Goal: Transaction & Acquisition: Purchase product/service

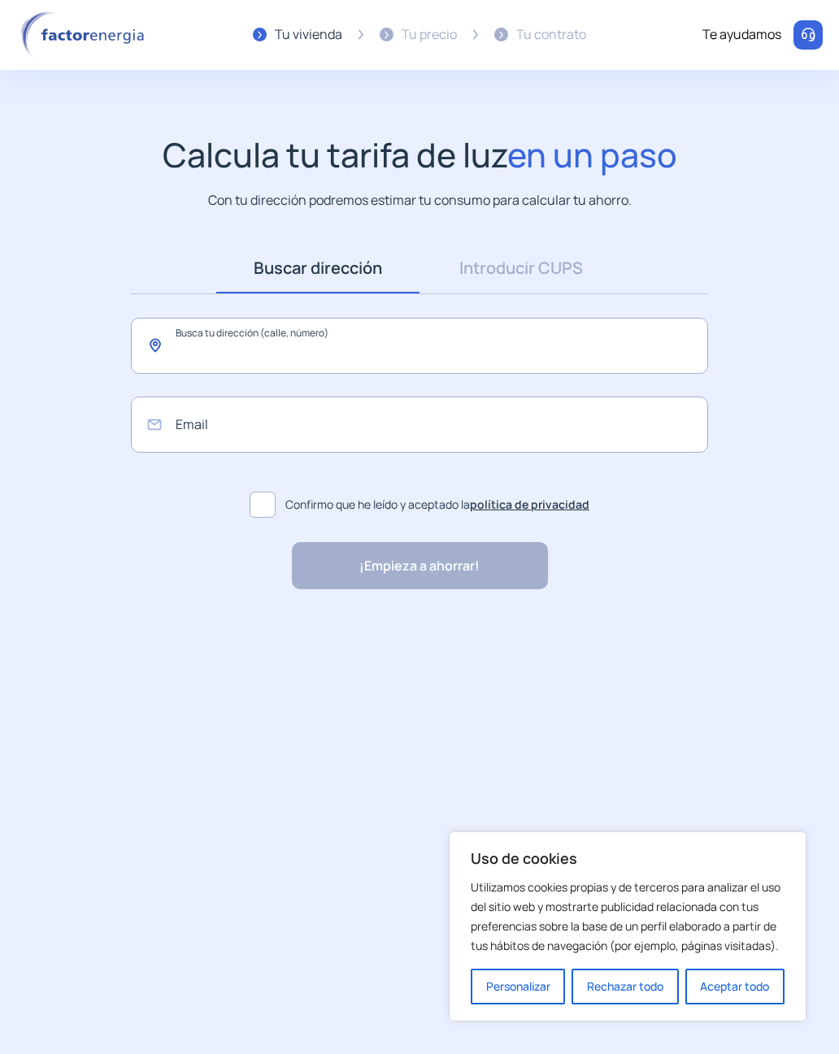
click at [193, 357] on input "text" at bounding box center [419, 346] width 577 height 56
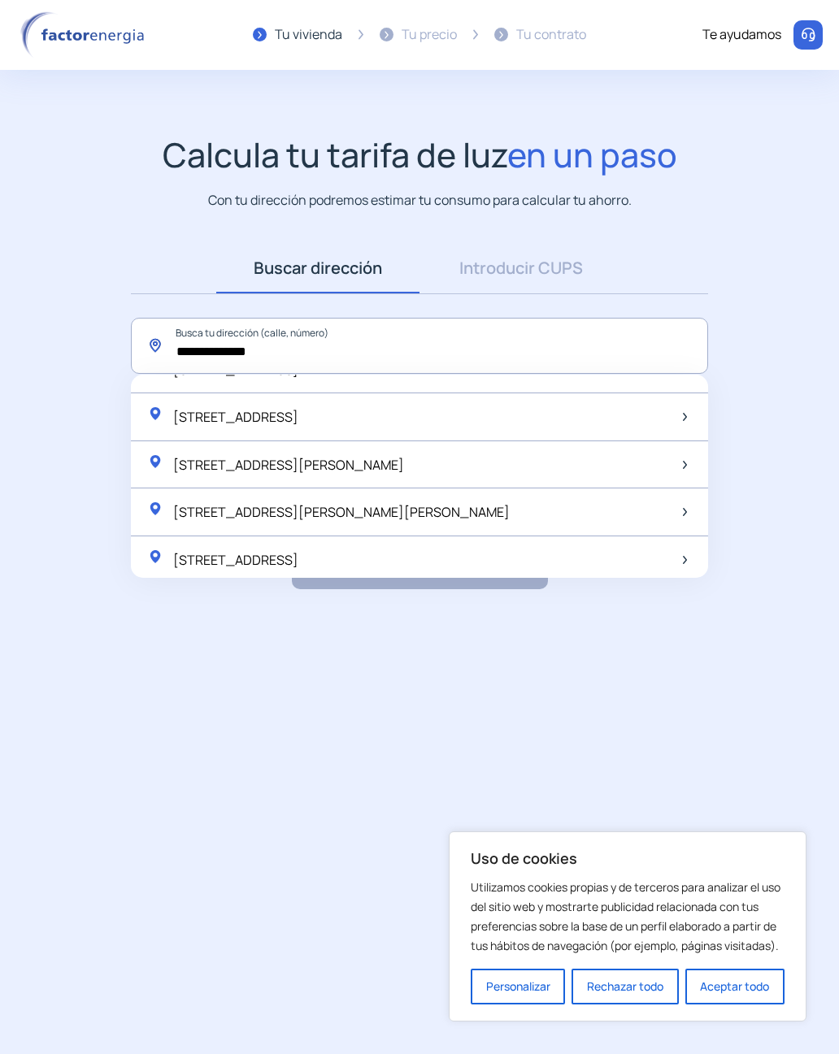
click at [473, 343] on input "**********" at bounding box center [419, 346] width 577 height 56
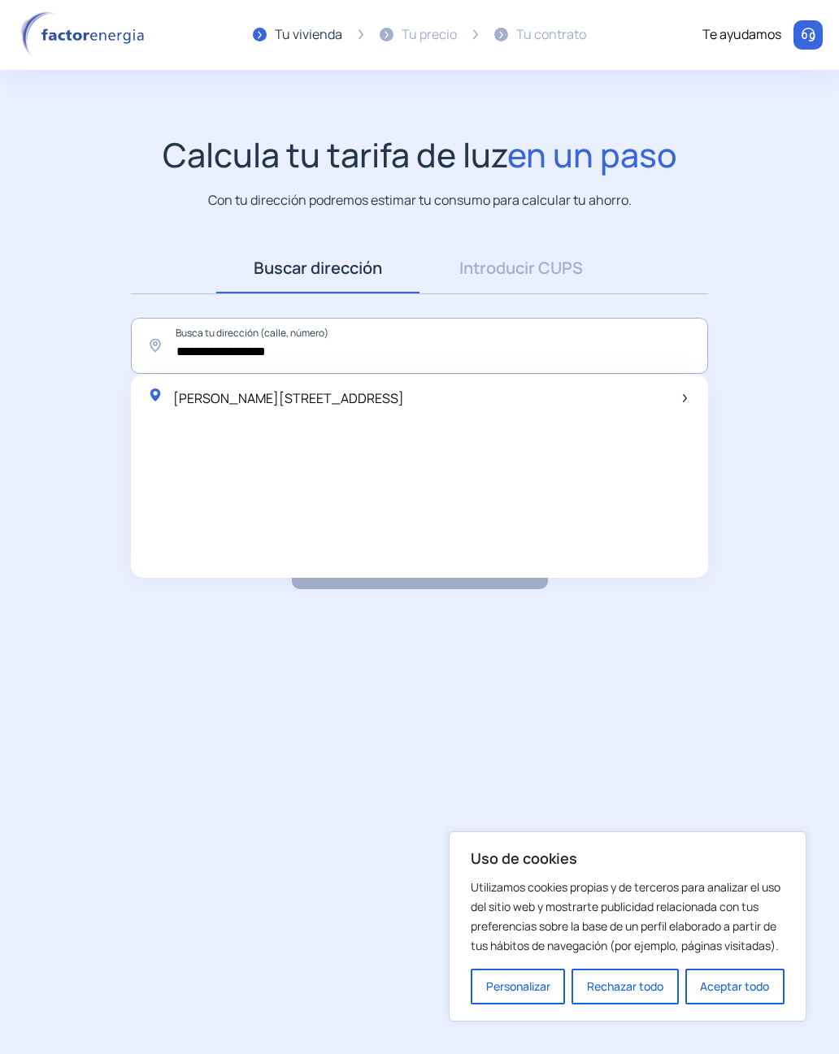
click at [404, 404] on span "[PERSON_NAME][STREET_ADDRESS]" at bounding box center [288, 398] width 231 height 18
type input "**********"
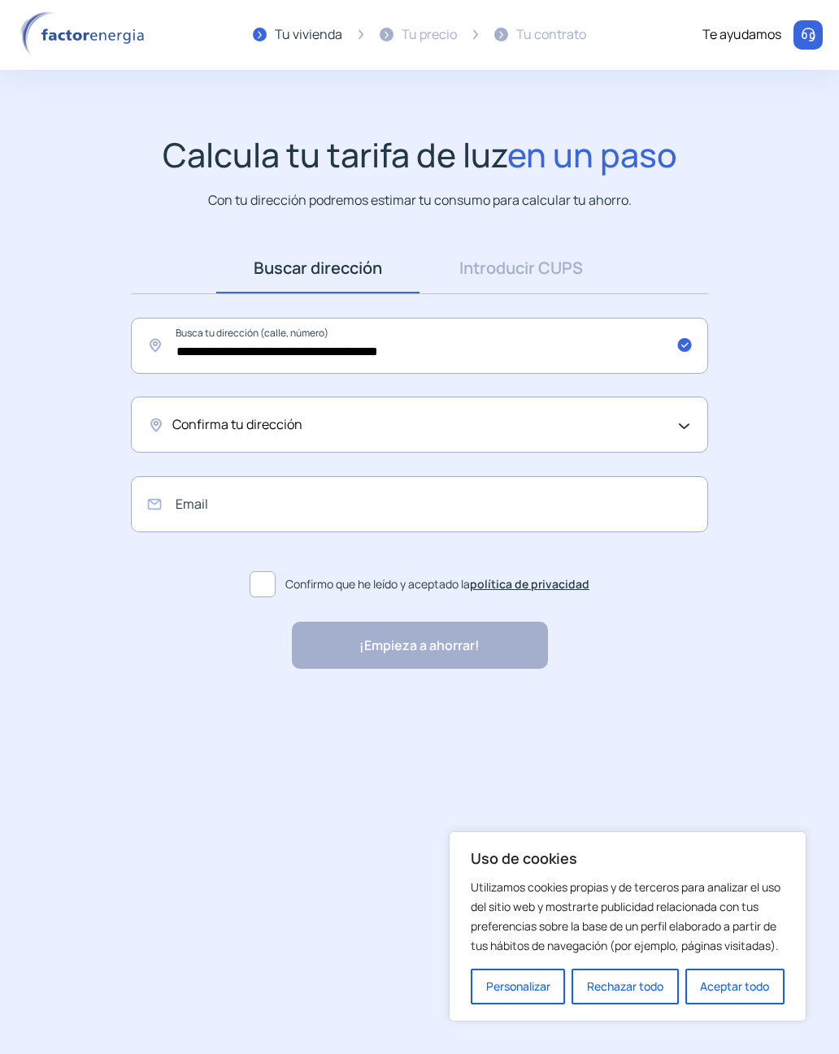
click at [530, 431] on div "Confirma tu dirección" at bounding box center [415, 424] width 486 height 21
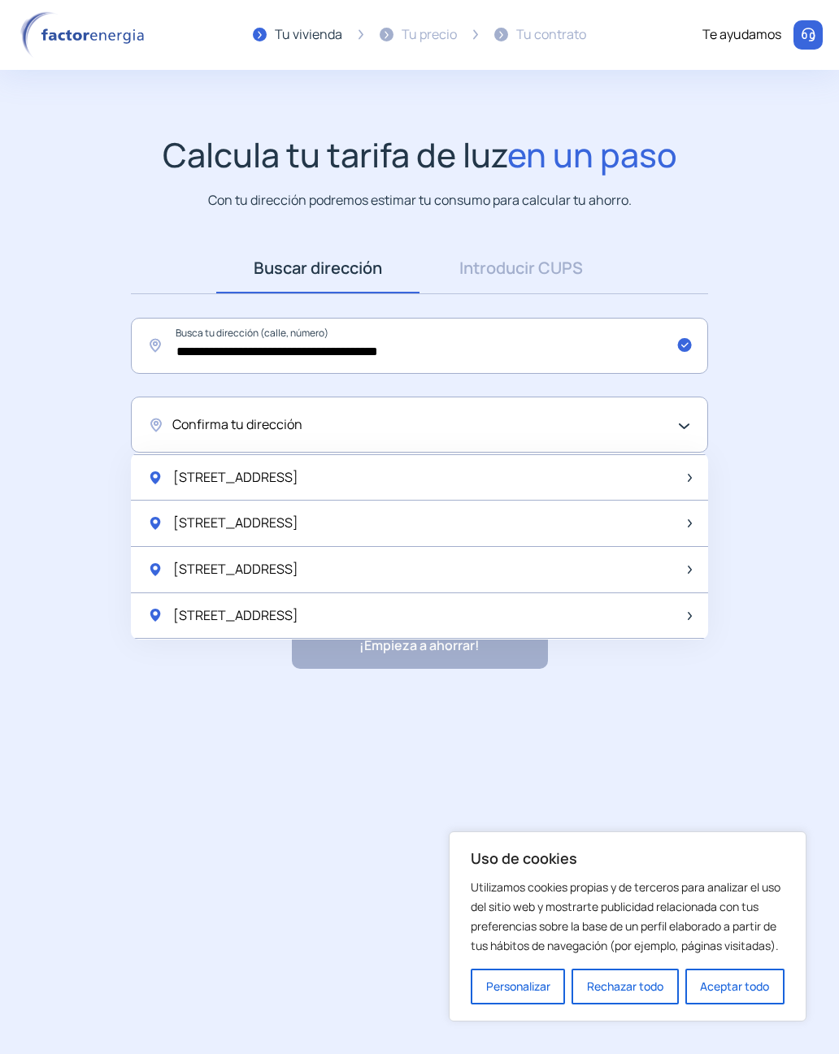
click at [724, 246] on app-search-direction-cups "**********" at bounding box center [419, 402] width 839 height 535
click at [679, 411] on div "Confirma tu dirección" at bounding box center [419, 425] width 577 height 56
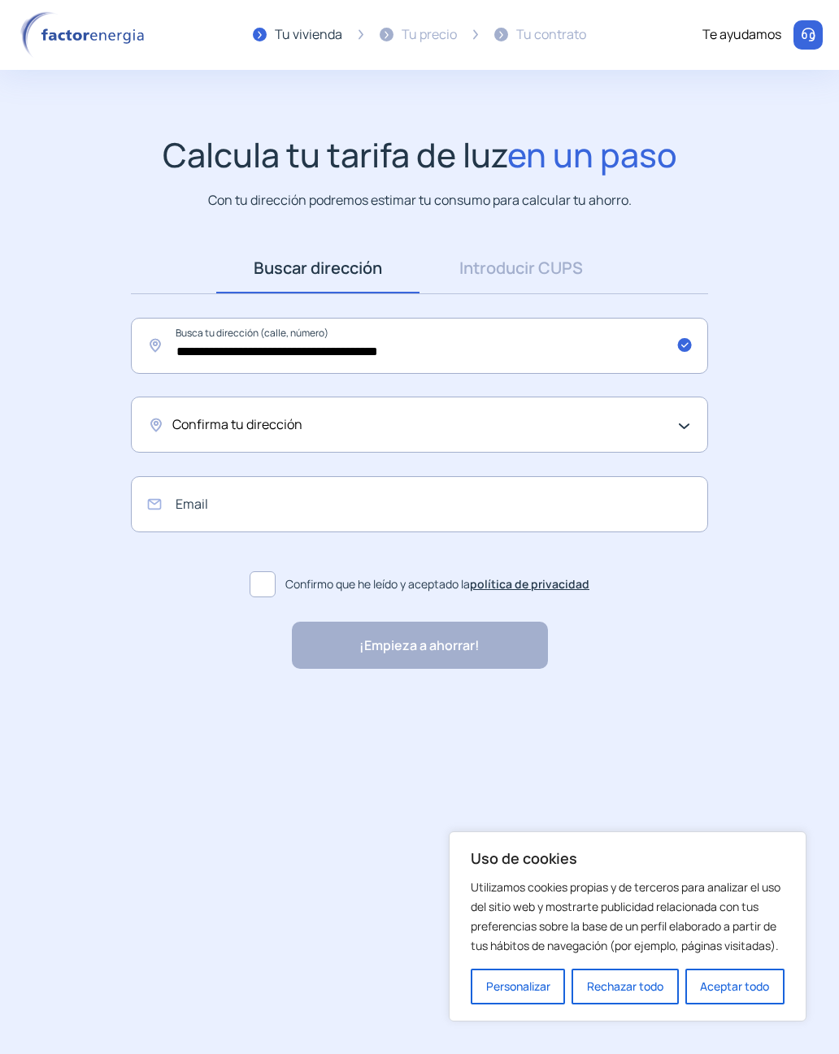
click at [635, 424] on div "Confirma tu dirección" at bounding box center [415, 424] width 486 height 21
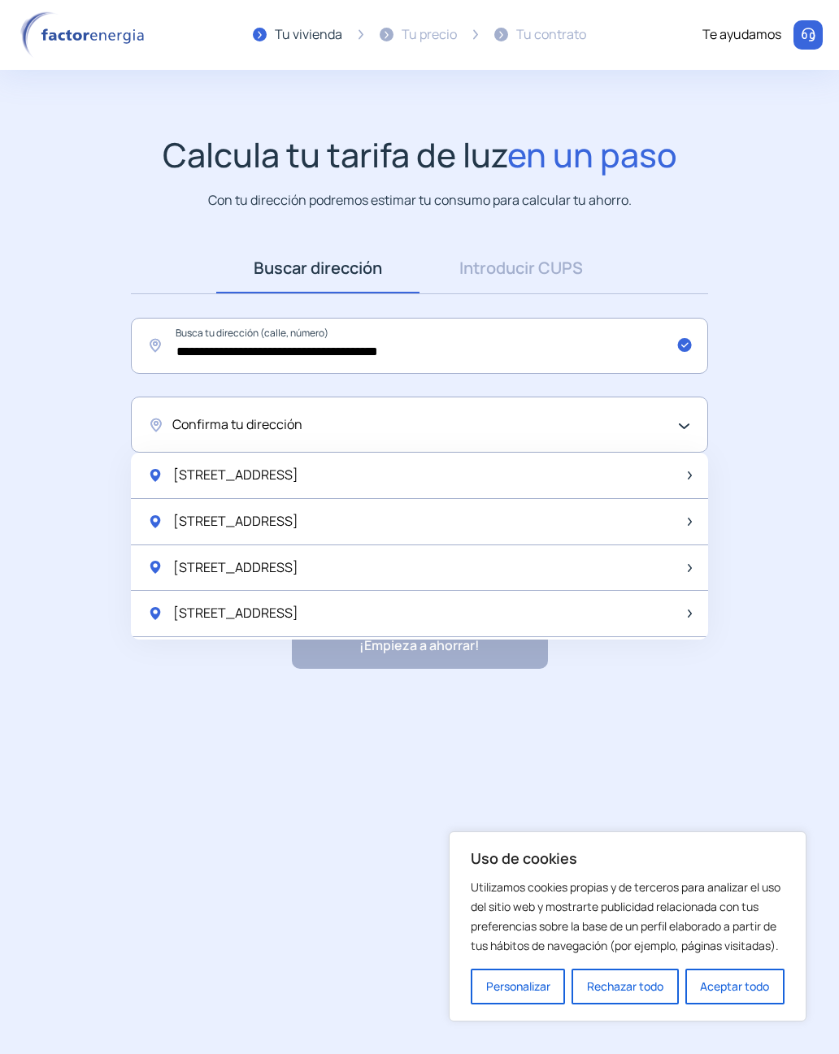
click at [371, 479] on div "[STREET_ADDRESS]" at bounding box center [419, 476] width 577 height 46
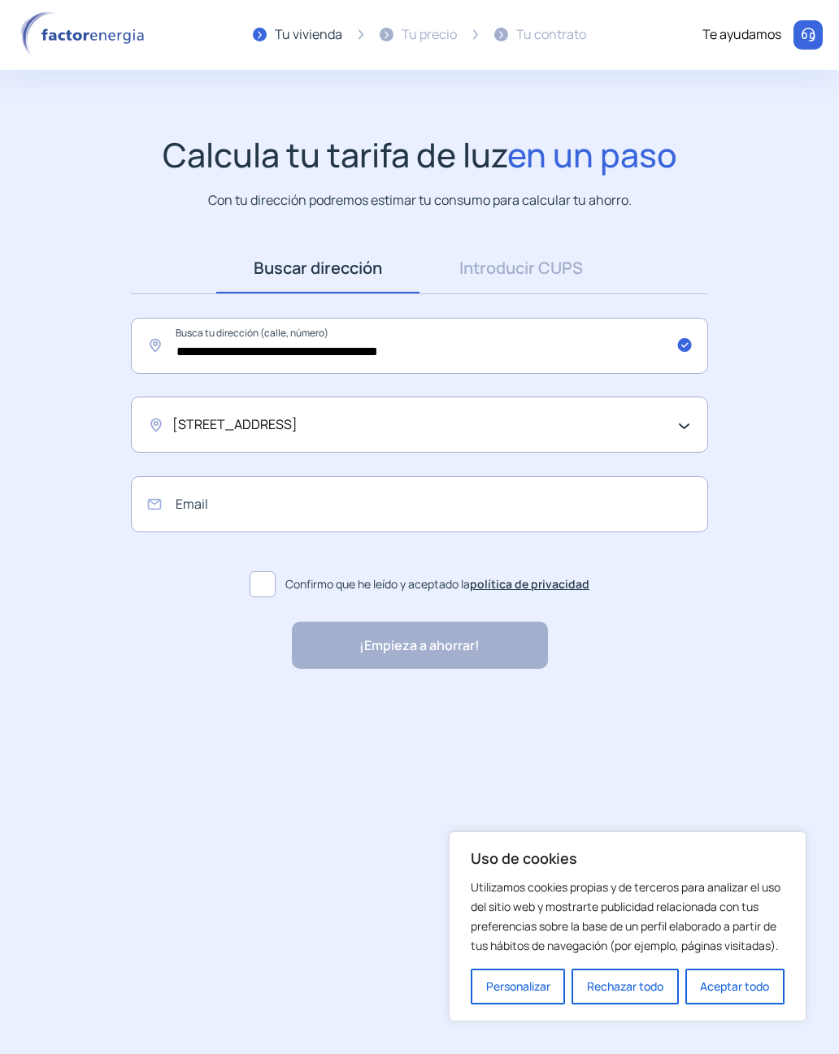
click at [501, 409] on div "[STREET_ADDRESS]" at bounding box center [419, 425] width 577 height 56
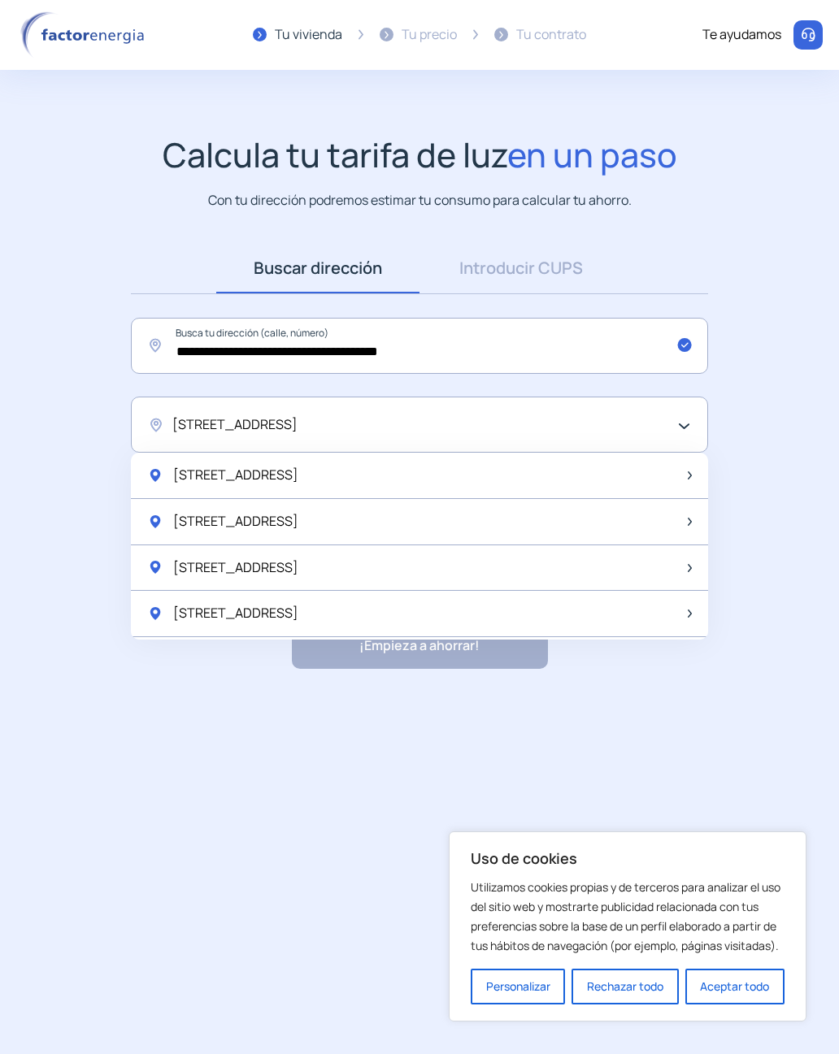
scroll to position [0, 0]
click at [431, 478] on div "[STREET_ADDRESS]" at bounding box center [419, 476] width 577 height 46
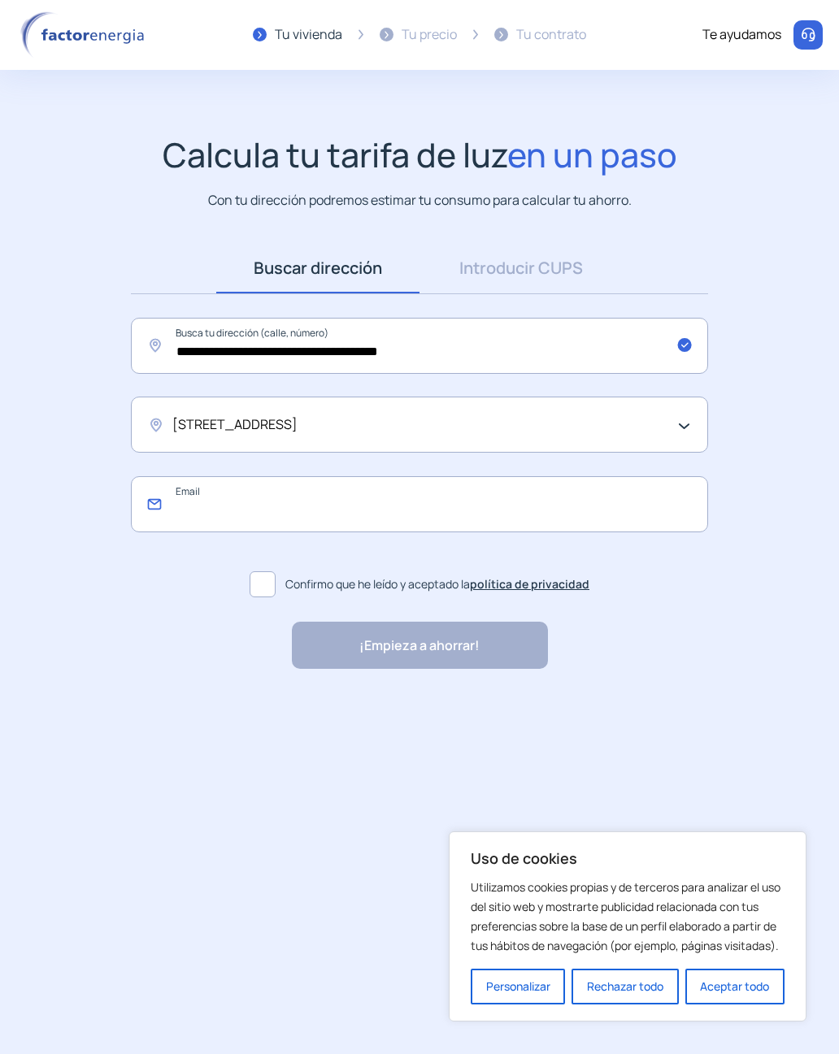
click at [554, 520] on input "email" at bounding box center [419, 504] width 577 height 56
type input "**********"
click at [265, 590] on span at bounding box center [262, 584] width 26 height 26
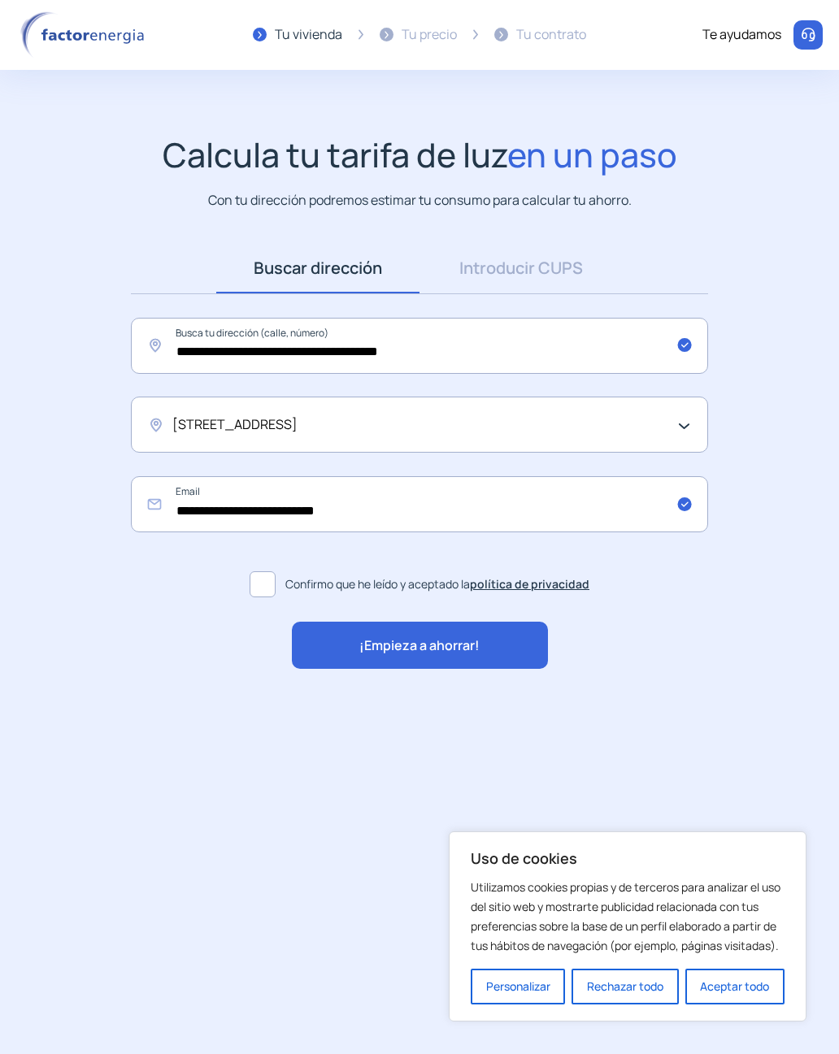
click at [444, 656] on div "¡Empieza a ahorrar!" at bounding box center [420, 645] width 256 height 47
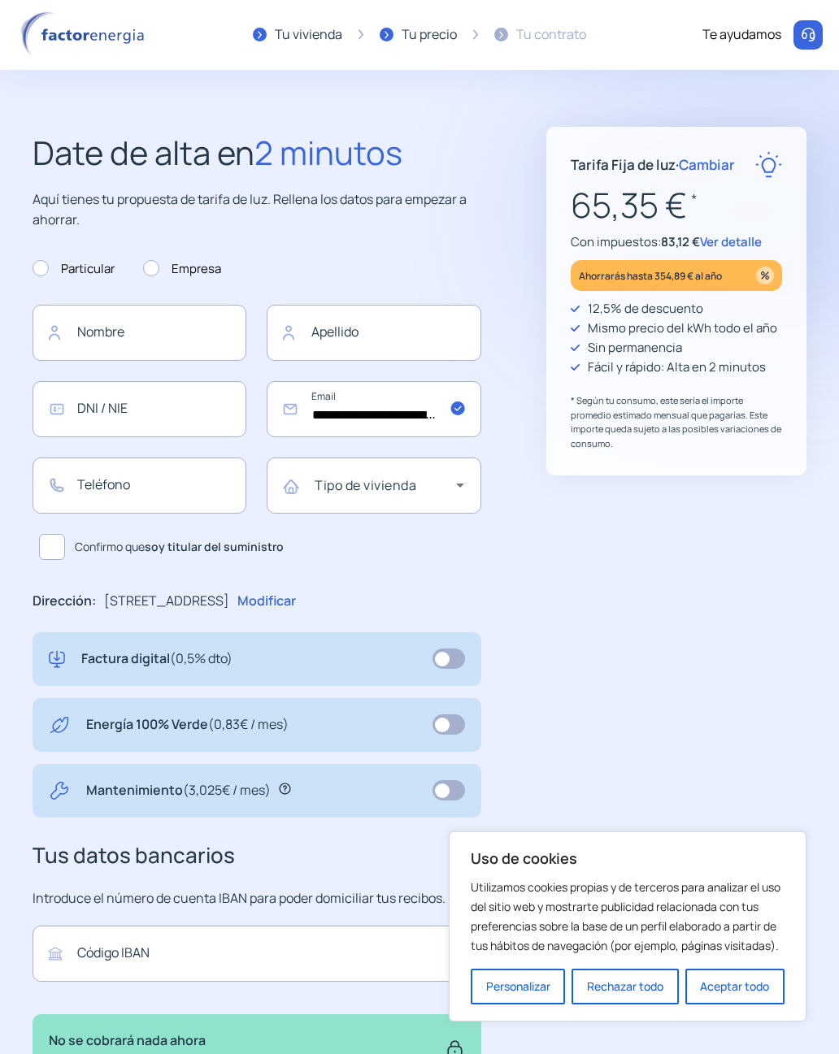
click at [744, 373] on p "Fácil y rápido: Alta en 2 minutos" at bounding box center [676, 368] width 178 height 20
click at [744, 371] on p "Fácil y rápido: Alta en 2 minutos" at bounding box center [676, 368] width 178 height 20
click at [752, 376] on p "Fácil y rápido: Alta en 2 minutos" at bounding box center [676, 368] width 178 height 20
click at [761, 274] on img at bounding box center [765, 276] width 18 height 18
click at [736, 236] on span "Ver detalle" at bounding box center [731, 241] width 62 height 17
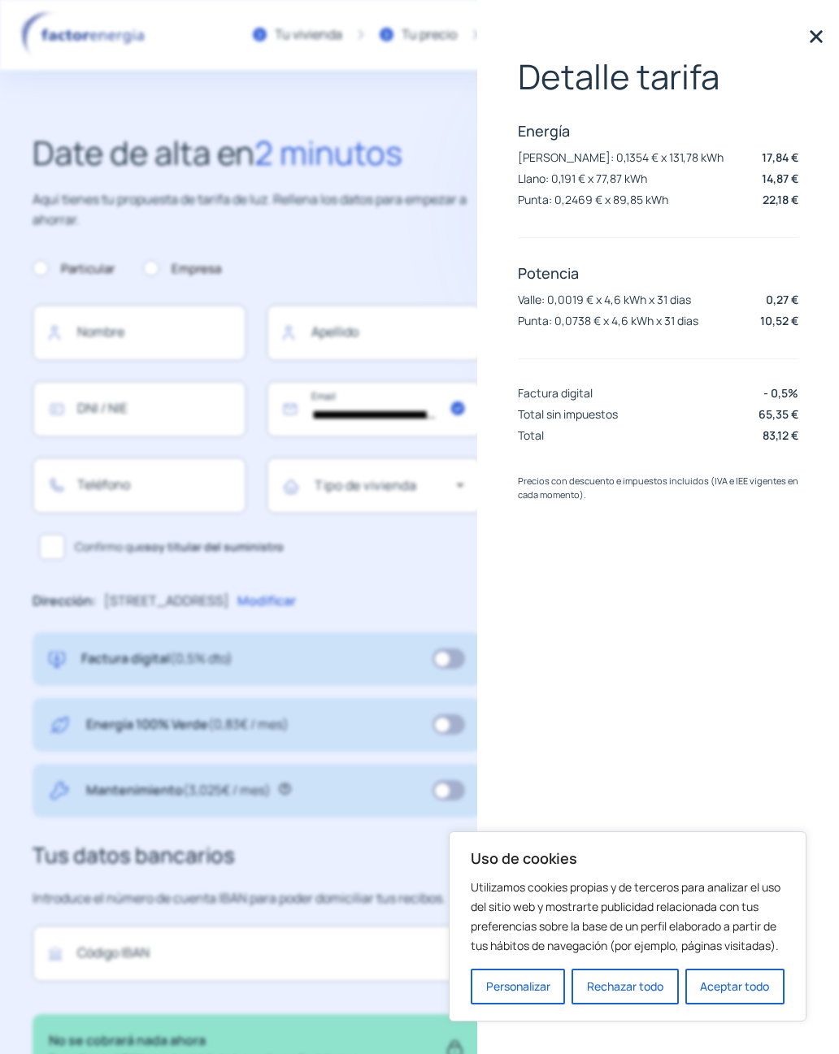
click at [83, 189] on p "Aquí tienes tu propuesta de tarifa de luz. Rellena los datos para empezar a aho…" at bounding box center [257, 209] width 449 height 41
